Goal: Find specific page/section

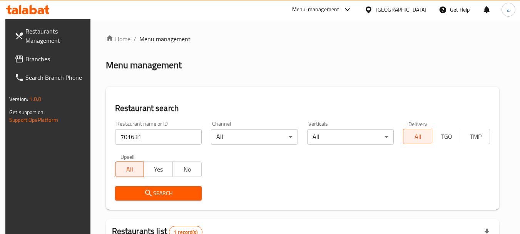
scroll to position [110, 0]
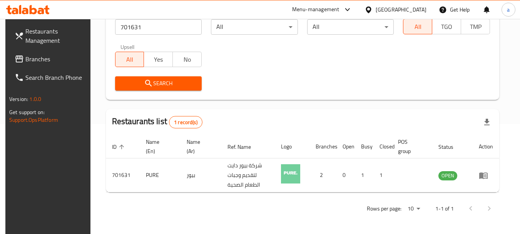
click at [415, 10] on div "[GEOGRAPHIC_DATA]" at bounding box center [401, 9] width 51 height 8
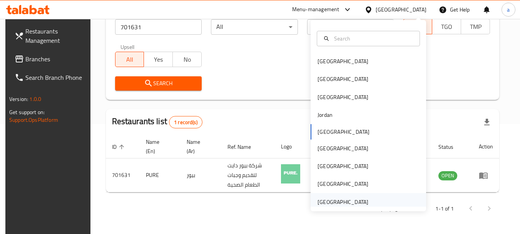
click at [332, 193] on div "[GEOGRAPHIC_DATA]" at bounding box center [343, 202] width 63 height 18
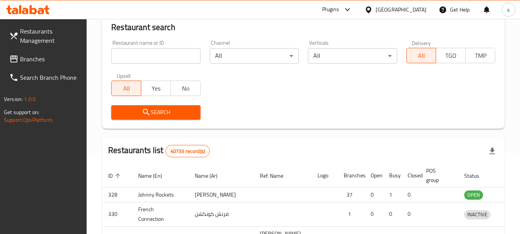
scroll to position [110, 0]
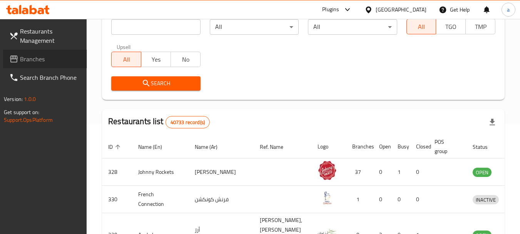
click at [30, 57] on span "Branches" at bounding box center [50, 58] width 61 height 9
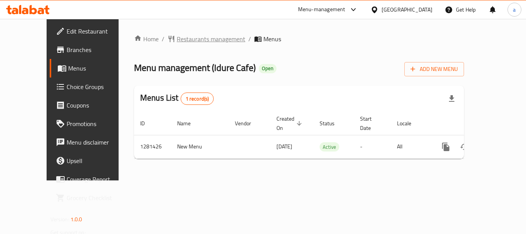
click at [182, 44] on span "Restaurants management" at bounding box center [211, 38] width 69 height 9
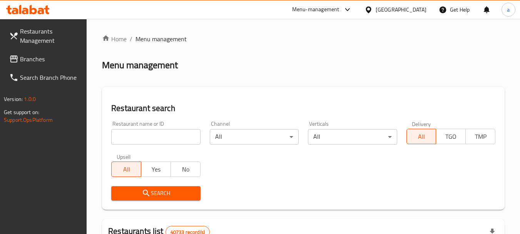
click at [149, 137] on input "search" at bounding box center [155, 136] width 89 height 15
paste input "694381"
type input "694381"
click at [162, 194] on span "Search" at bounding box center [155, 193] width 77 height 10
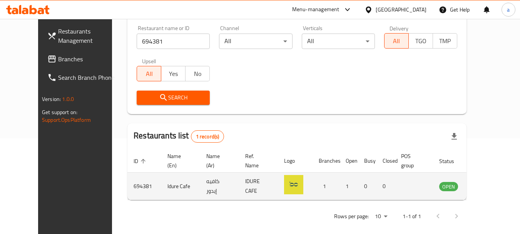
scroll to position [103, 0]
